Goal: Navigation & Orientation: Go to known website

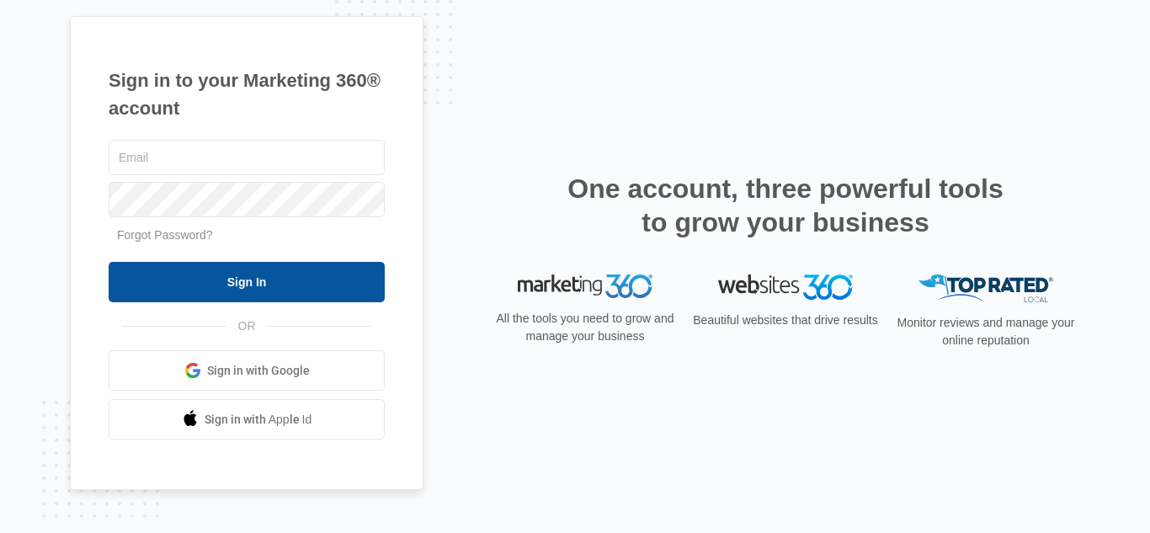
type input "[EMAIL_ADDRESS][DOMAIN_NAME]"
click at [270, 269] on input "Sign In" at bounding box center [247, 282] width 276 height 40
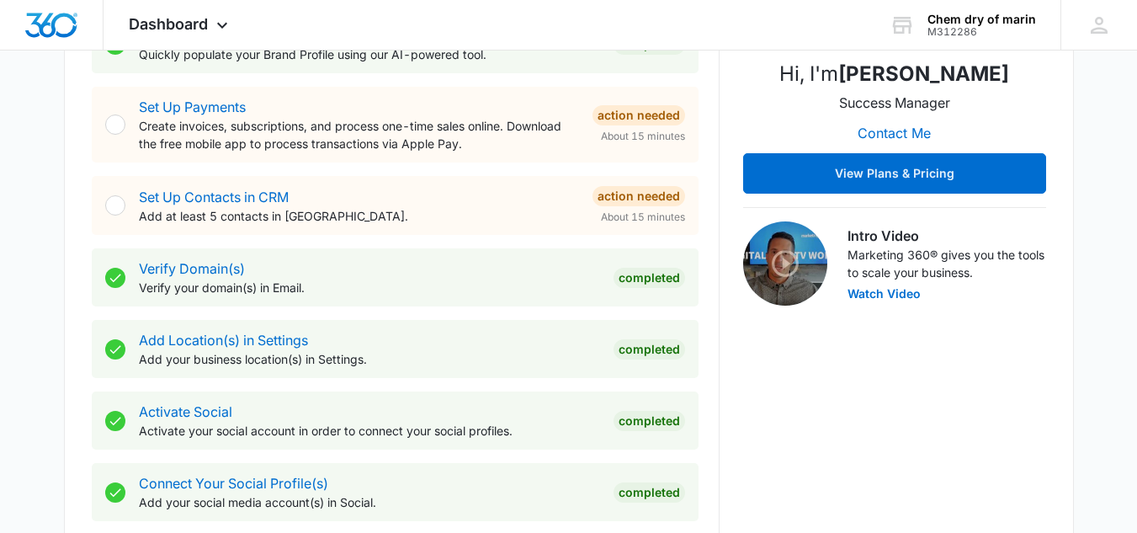
scroll to position [62, 0]
